Goal: Task Accomplishment & Management: Manage account settings

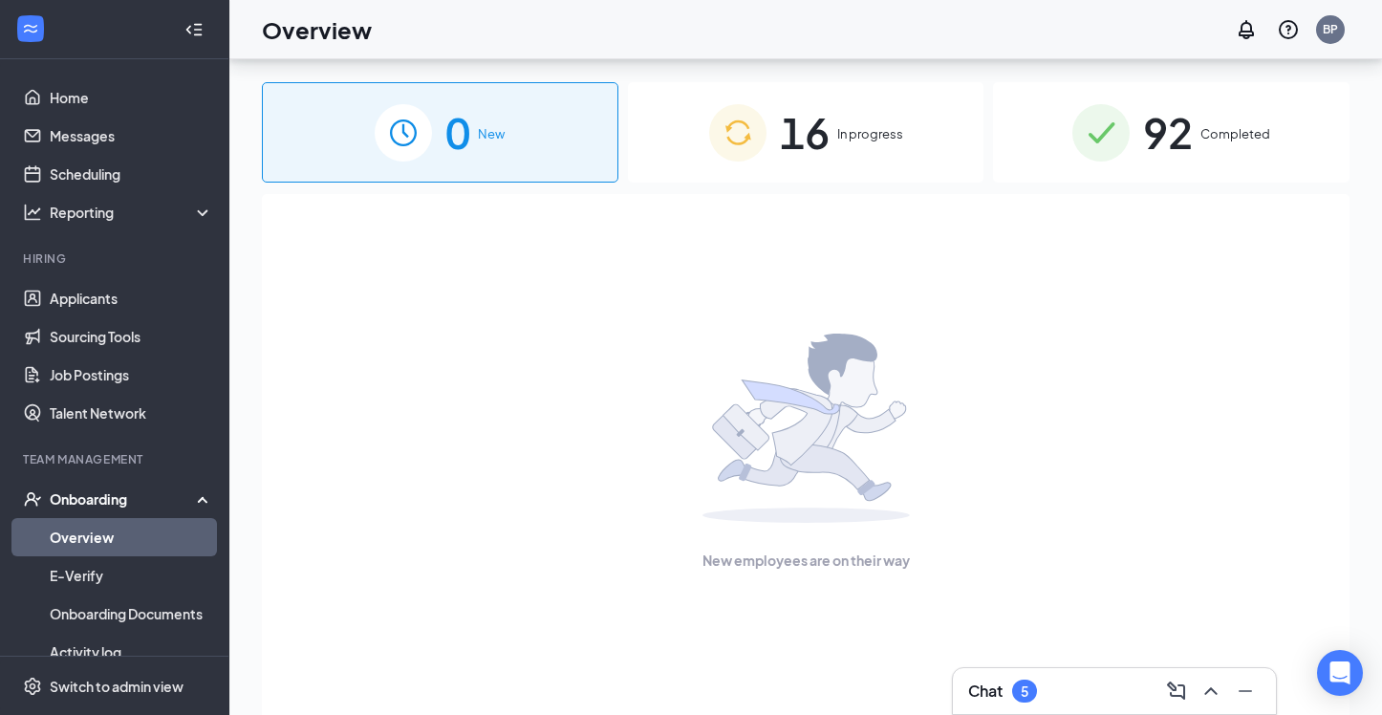
scroll to position [56, 0]
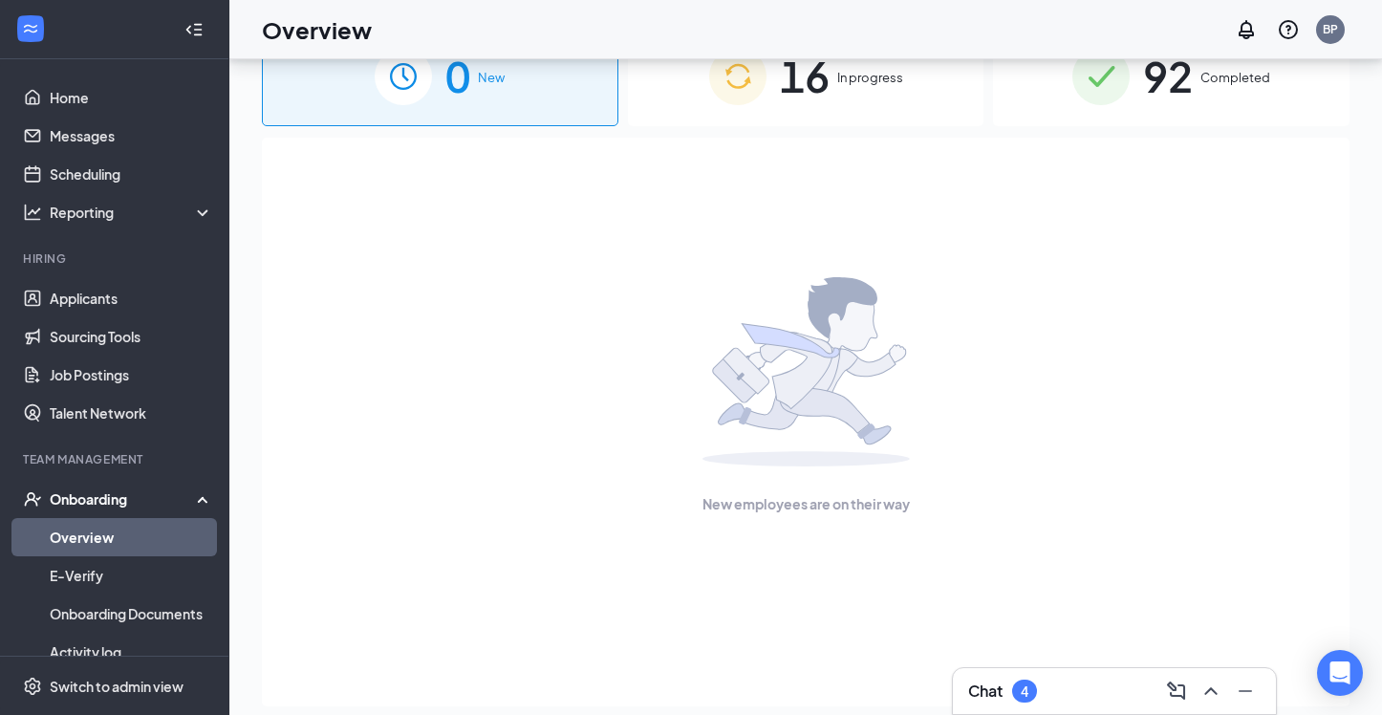
click at [1037, 701] on div "Chat 4" at bounding box center [1002, 691] width 69 height 23
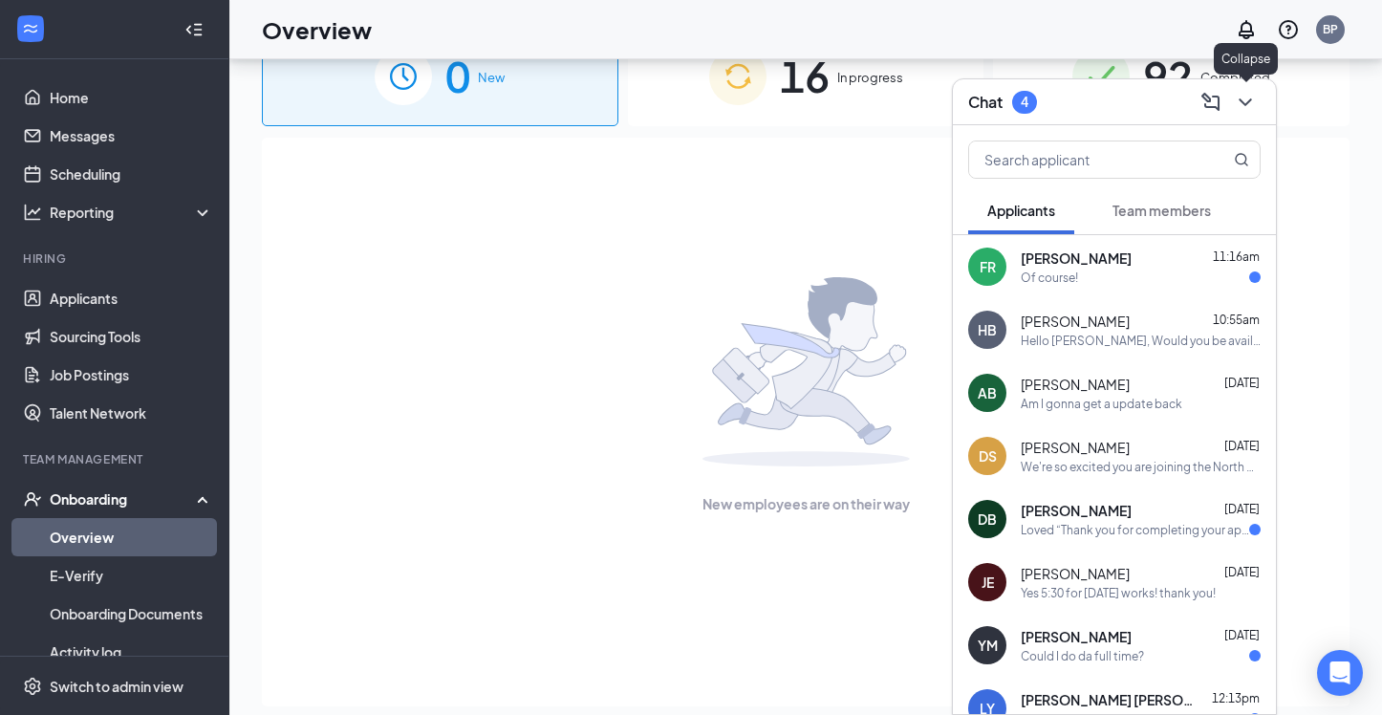
click at [1250, 100] on icon "ChevronDown" at bounding box center [1245, 102] width 12 height 8
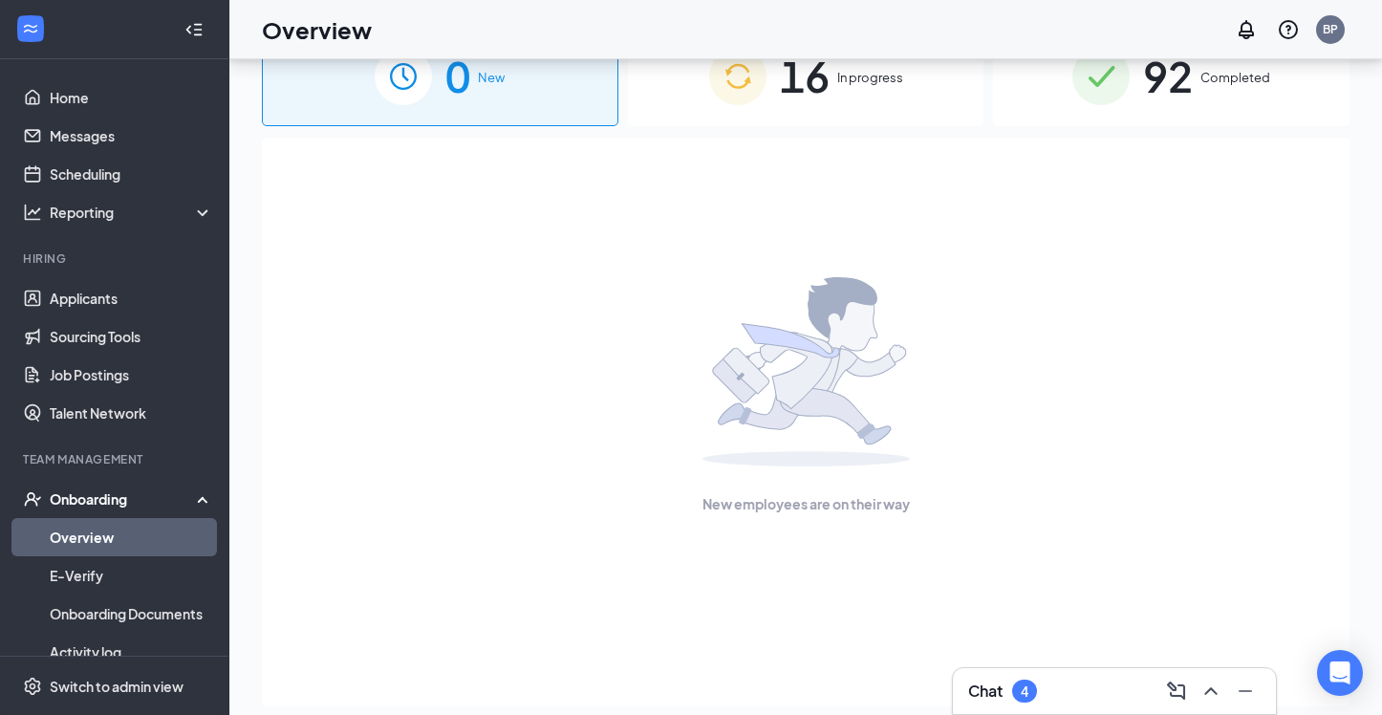
click at [425, 364] on div "New employees are on their way" at bounding box center [806, 396] width 1046 height 516
click at [787, 104] on span "16" at bounding box center [805, 76] width 50 height 66
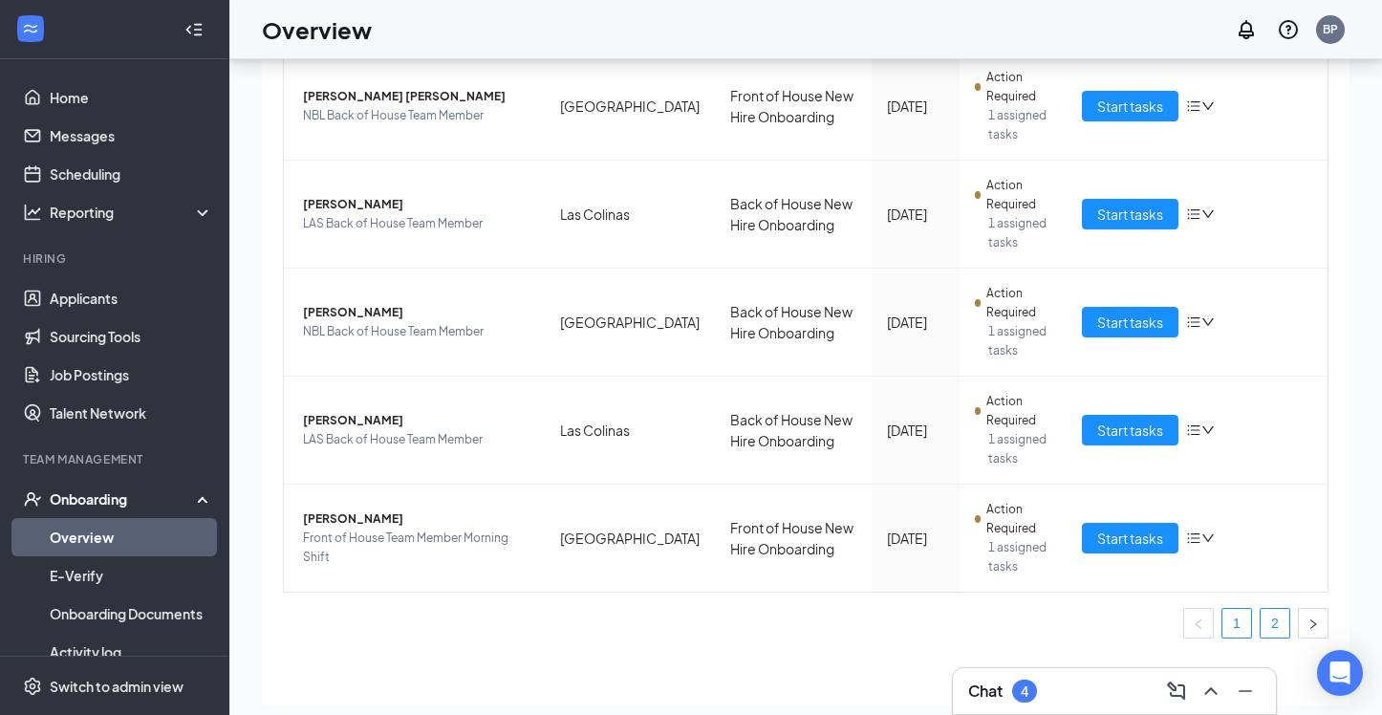
scroll to position [740, 0]
click at [1271, 614] on link "2" at bounding box center [1275, 623] width 29 height 29
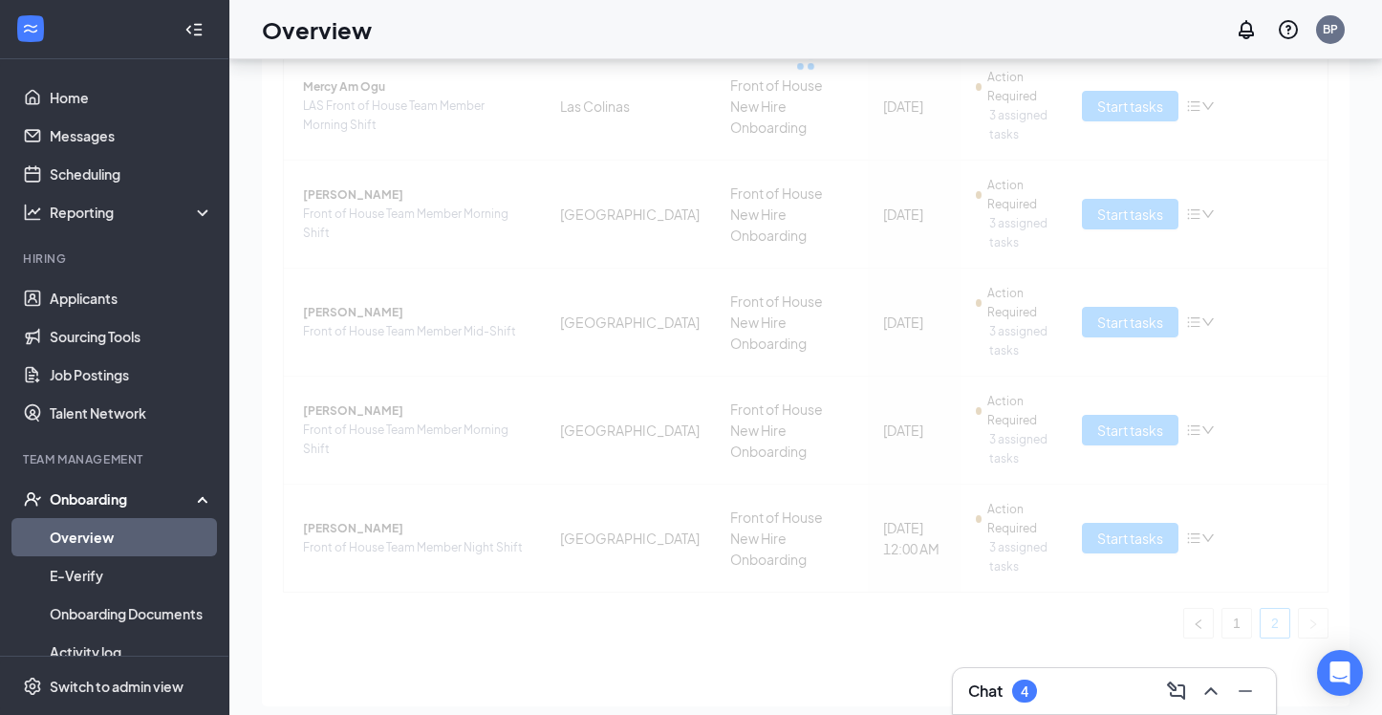
scroll to position [342, 0]
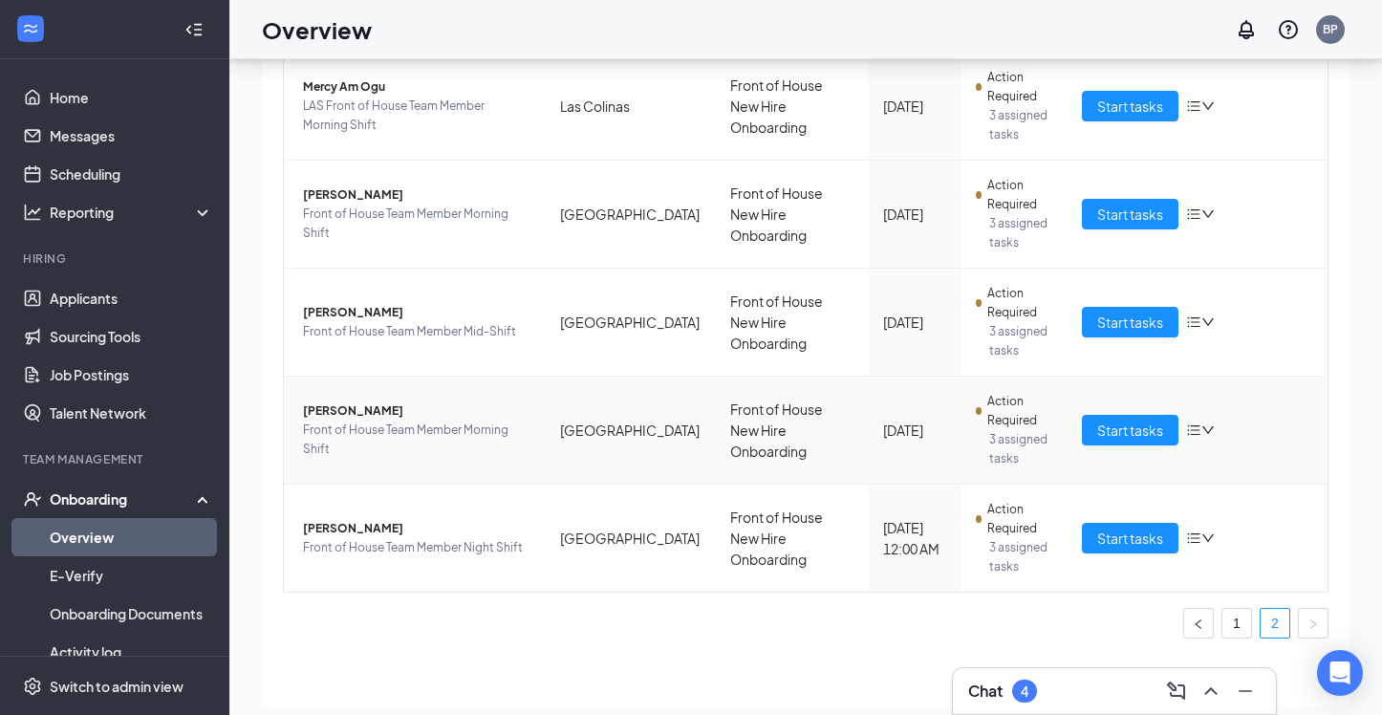
click at [335, 406] on span "[PERSON_NAME]" at bounding box center [416, 410] width 227 height 19
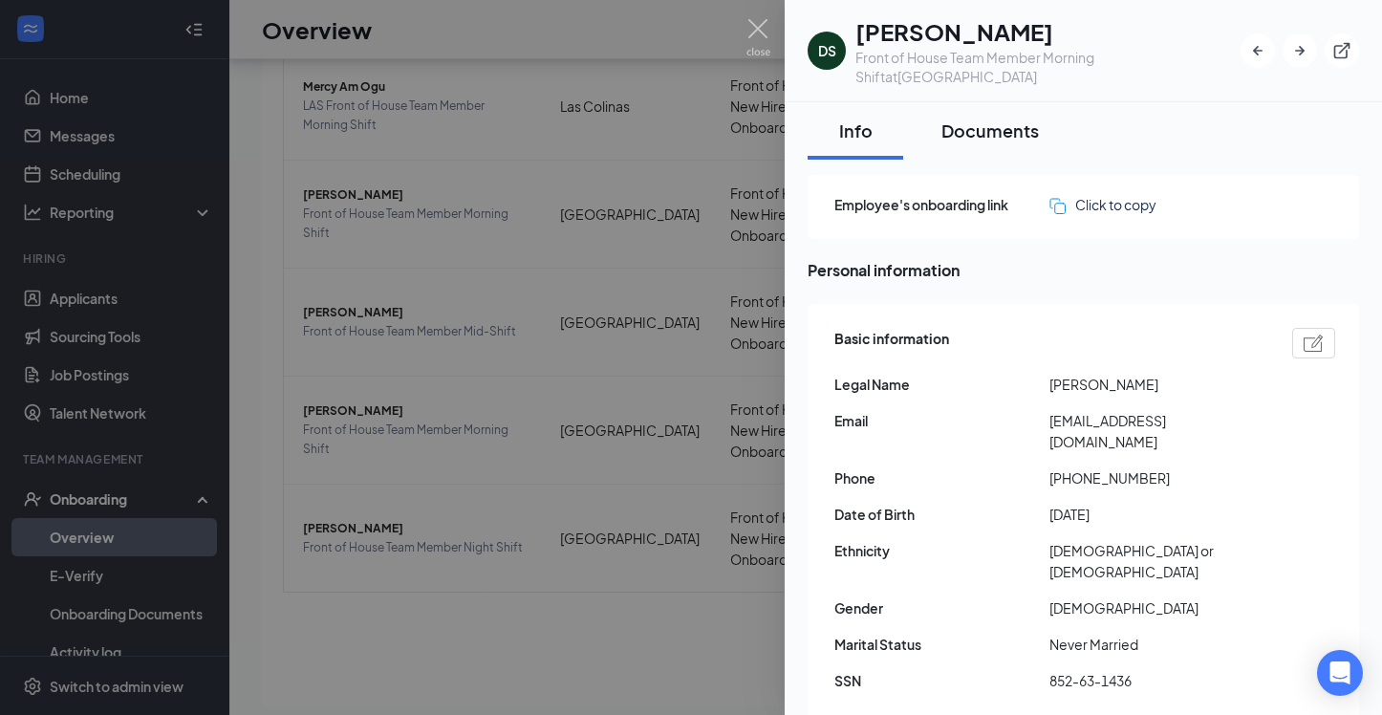
click at [1002, 137] on div "Documents" at bounding box center [990, 131] width 97 height 24
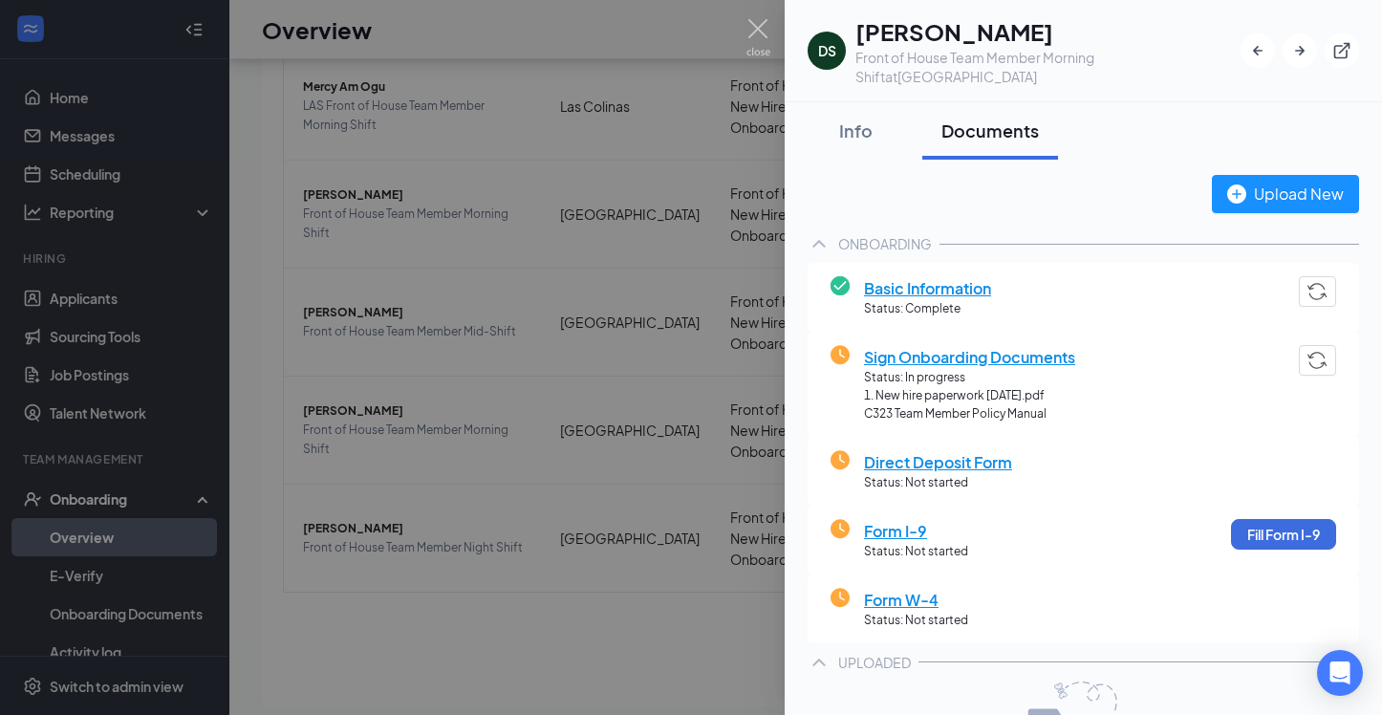
click at [638, 128] on div at bounding box center [691, 357] width 1382 height 715
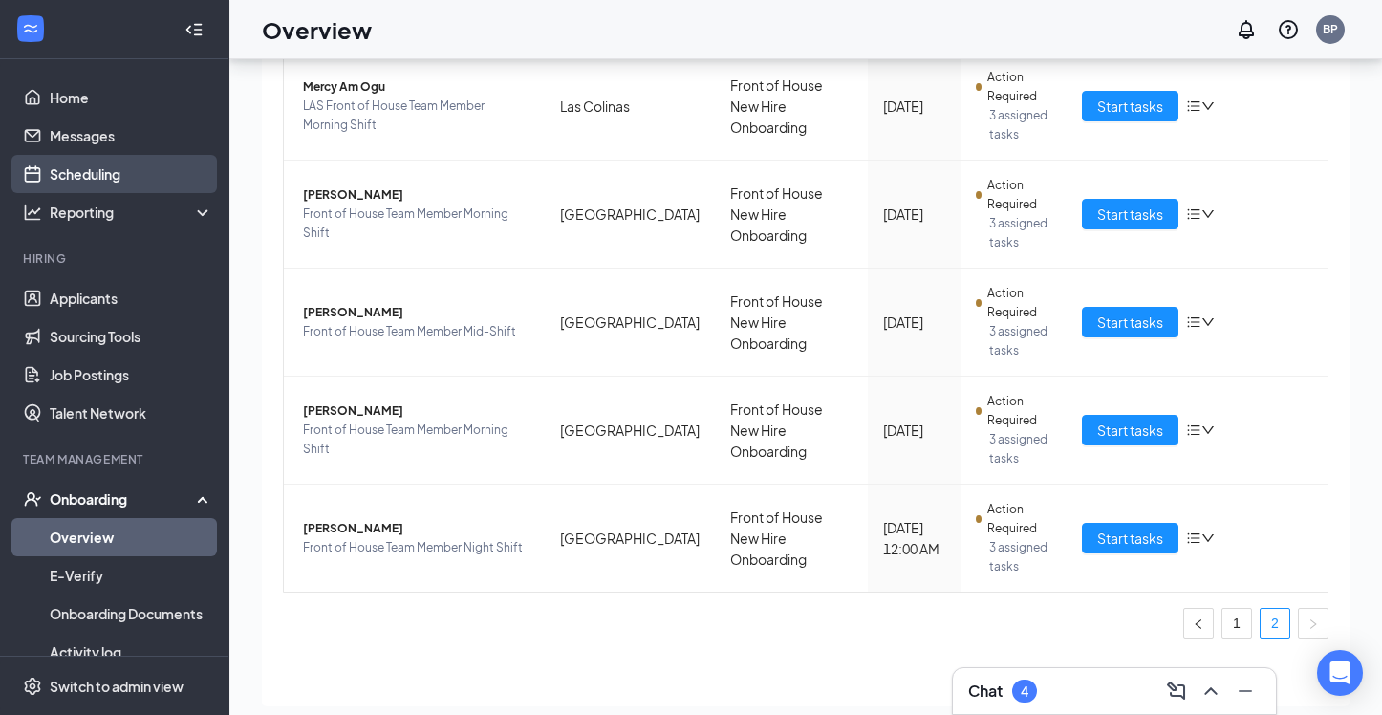
click at [82, 175] on link "Scheduling" at bounding box center [131, 174] width 163 height 38
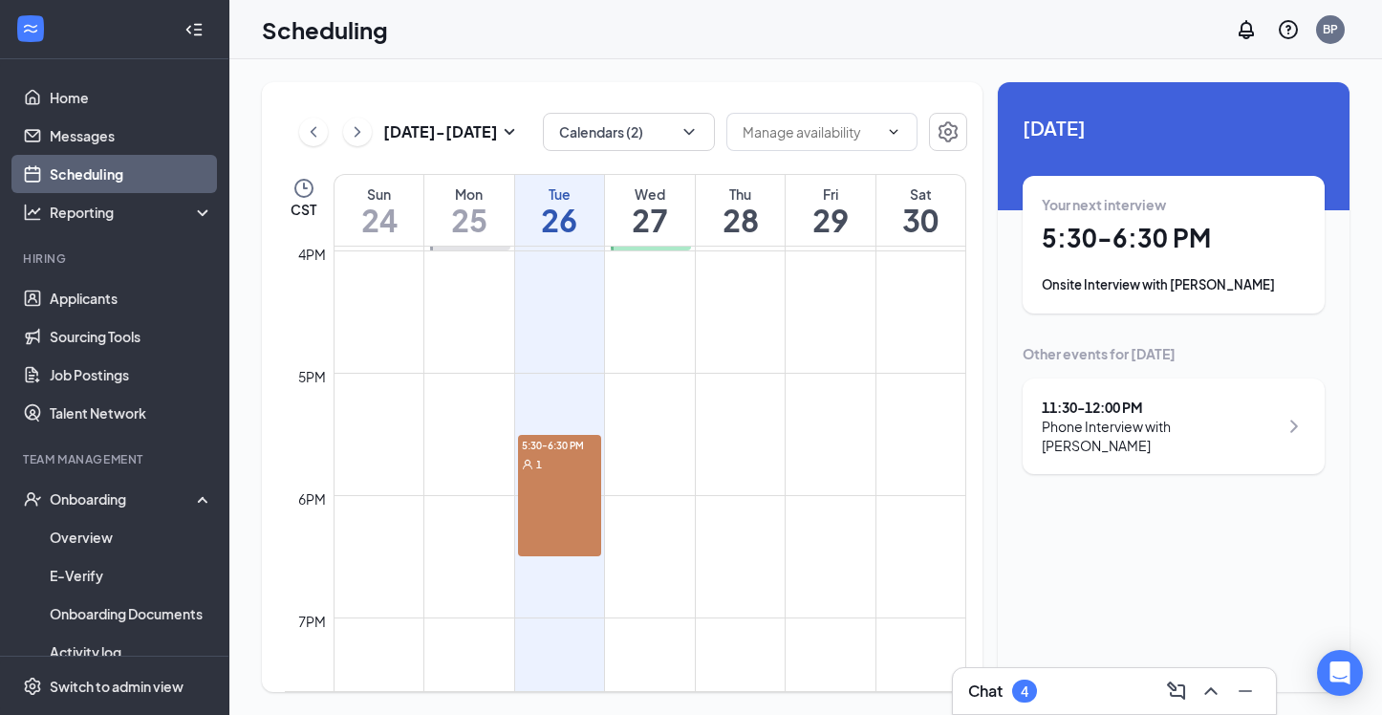
scroll to position [1955, 0]
click at [569, 478] on div "5:30-6:30 PM 1" at bounding box center [559, 494] width 83 height 121
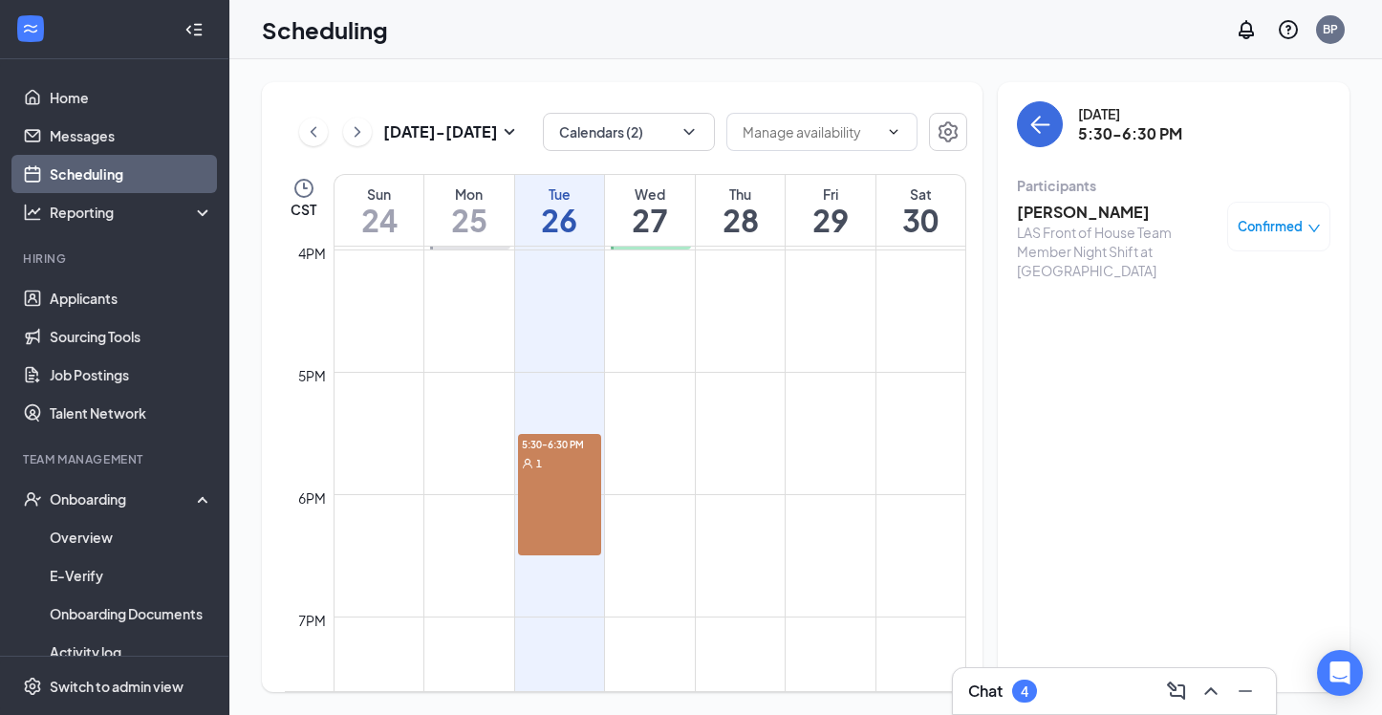
click at [1094, 218] on h3 "[PERSON_NAME]" at bounding box center [1117, 212] width 201 height 21
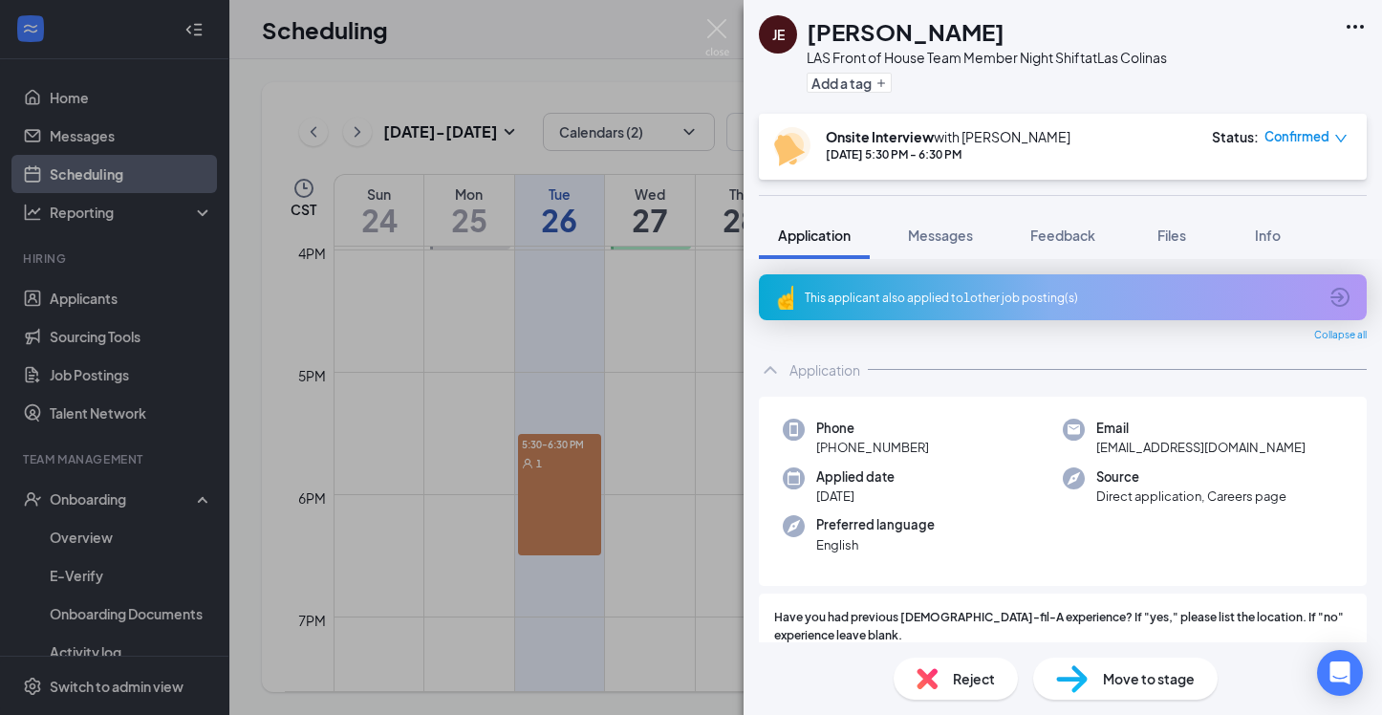
click at [1336, 134] on icon "down" at bounding box center [1340, 138] width 13 height 13
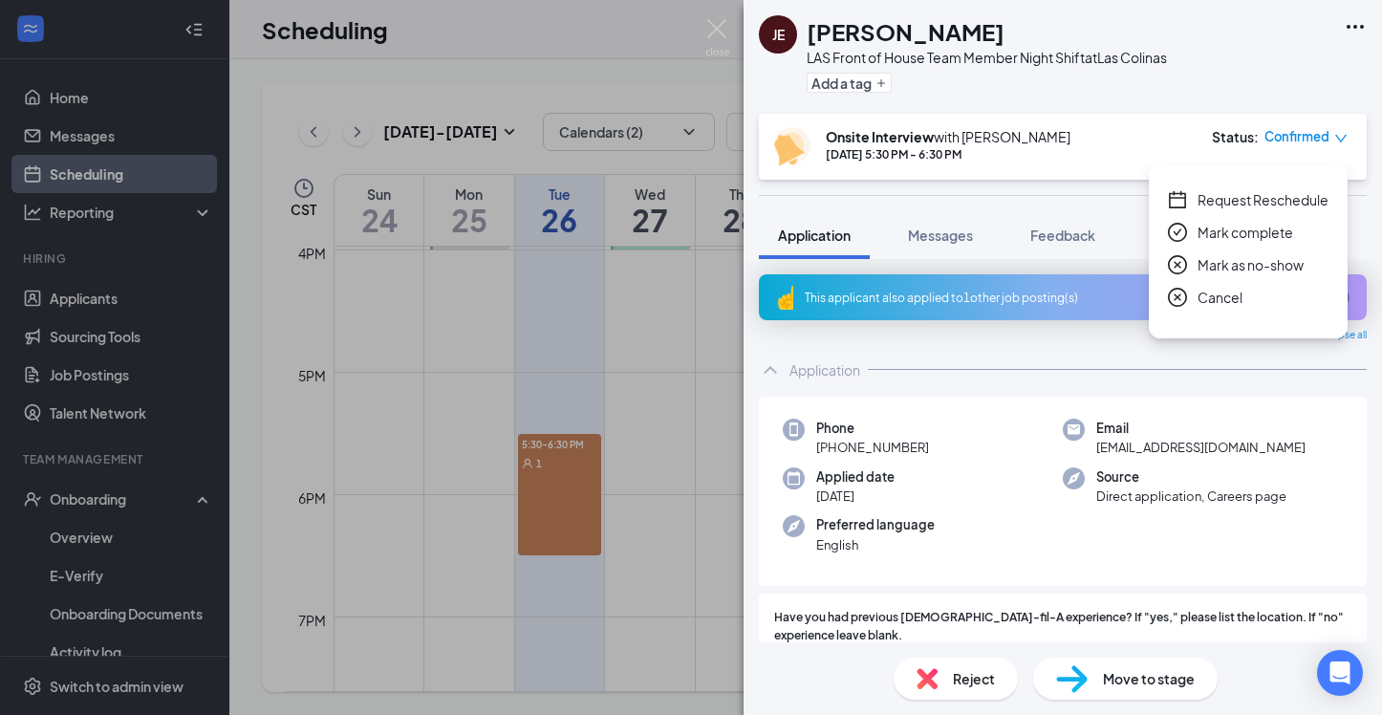
click at [551, 543] on div "[PERSON_NAME] LAS Front of House Team Member Night Shift at [GEOGRAPHIC_DATA] A…" at bounding box center [691, 357] width 1382 height 715
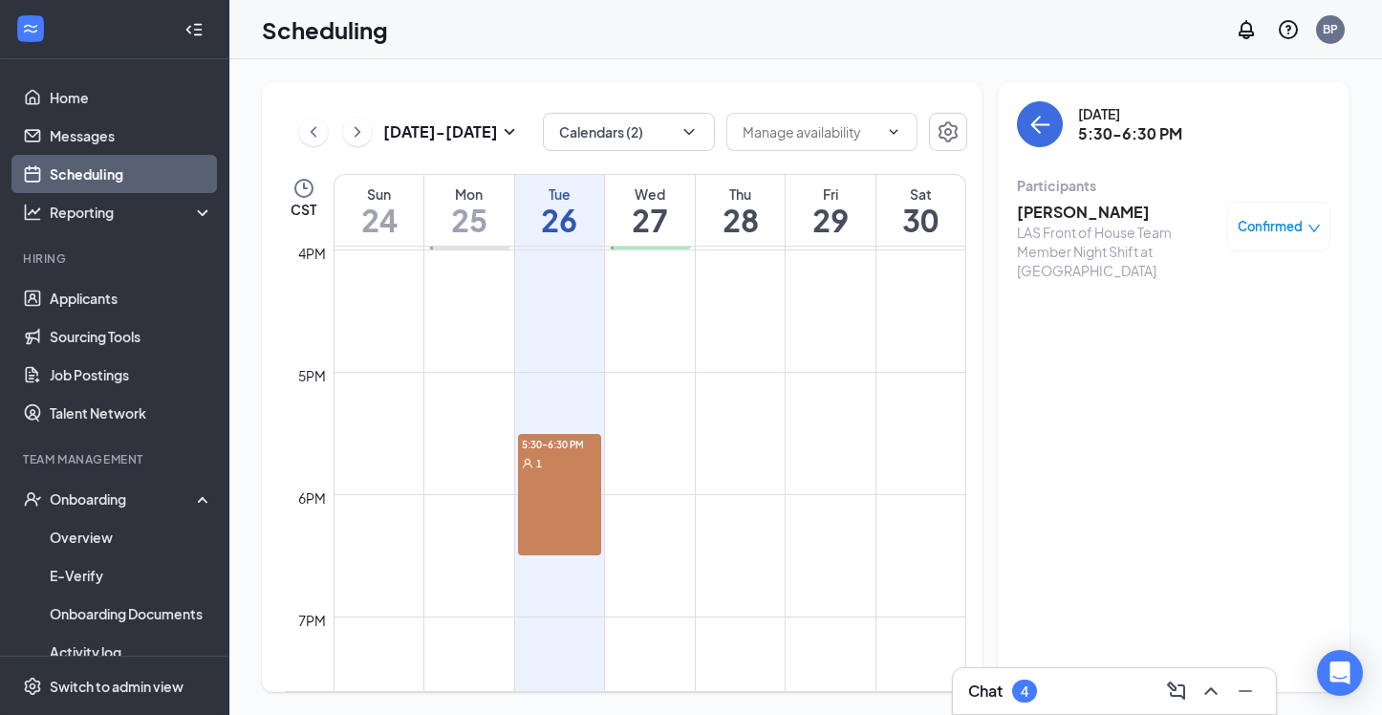
click at [551, 543] on div "5:30-6:30 PM 1" at bounding box center [559, 494] width 83 height 121
click at [550, 509] on div "5:30-6:30 PM 1" at bounding box center [559, 494] width 83 height 121
drag, startPoint x: 552, startPoint y: 551, endPoint x: 549, endPoint y: 482, distance: 68.9
click at [549, 482] on div "5:30-6:30 PM 1" at bounding box center [559, 494] width 83 height 121
click at [901, 65] on div "[DATE] - [DATE] Calendars (2) CST Sun 24 Mon 25 Tue 26 Wed 27 Thu 28 Fri 29 Sat…" at bounding box center [805, 387] width 1153 height 656
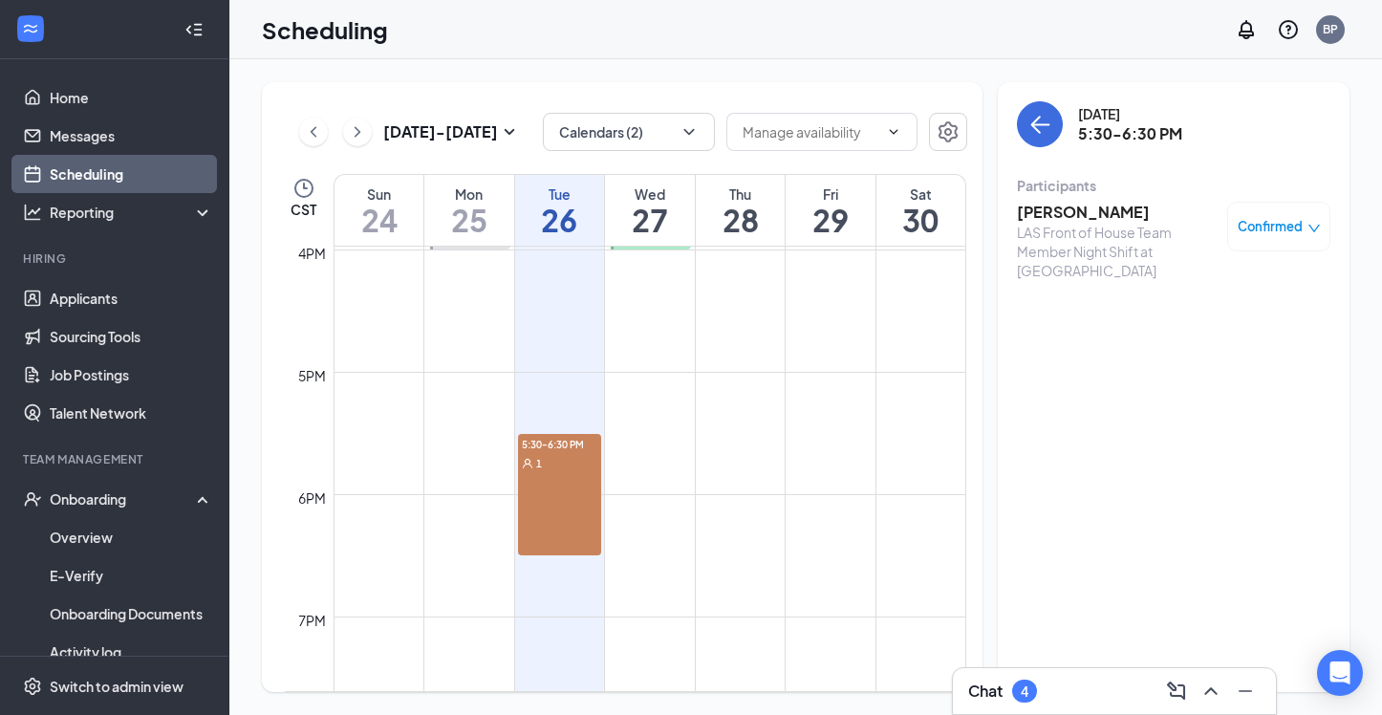
click at [807, 62] on div "[DATE] - [DATE] Calendars (2) CST Sun 24 Mon 25 Tue 26 Wed 27 Thu 28 Fri 29 Sat…" at bounding box center [805, 387] width 1153 height 656
